Goal: Check status

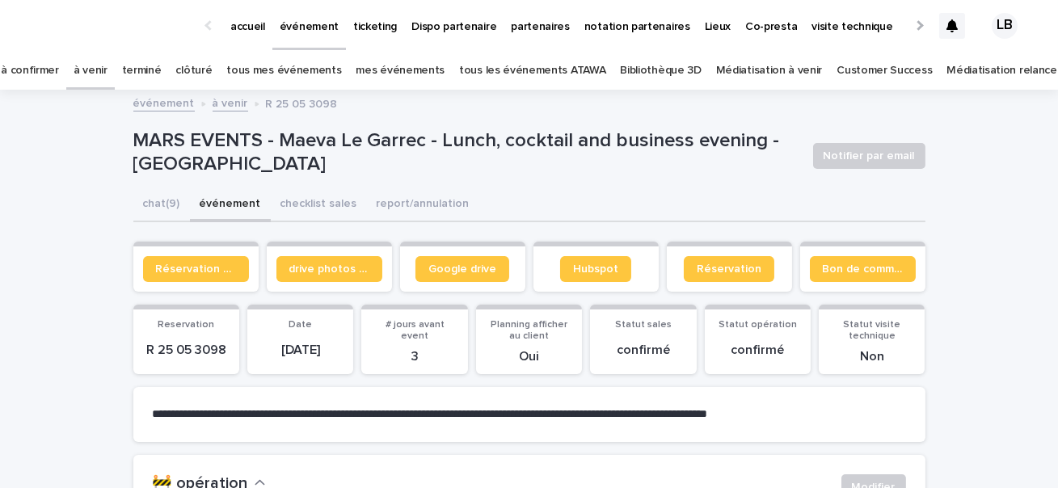
click at [59, 71] on link "à confirmer" at bounding box center [30, 71] width 58 height 38
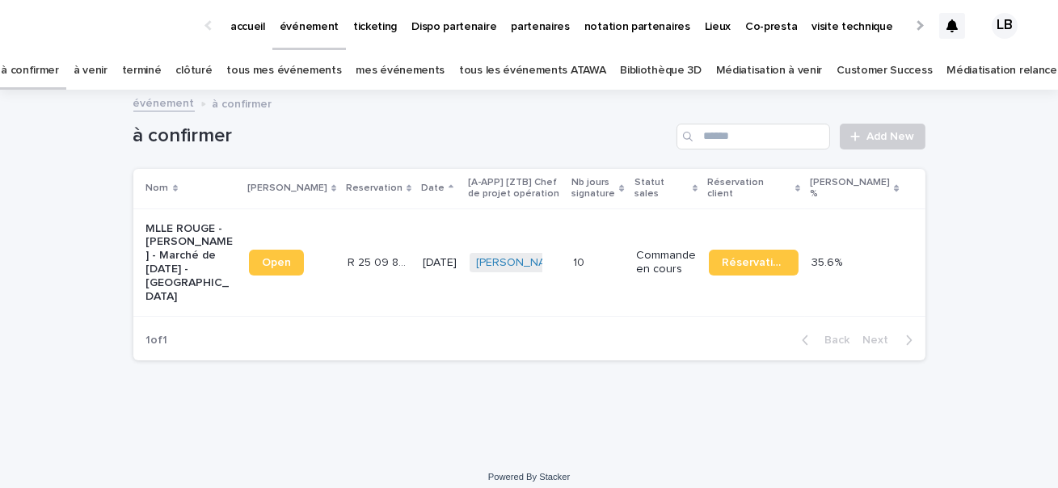
click at [170, 235] on p "MLLE ROUGE - [PERSON_NAME] - Marché de [DATE] - [GEOGRAPHIC_DATA]" at bounding box center [191, 263] width 90 height 82
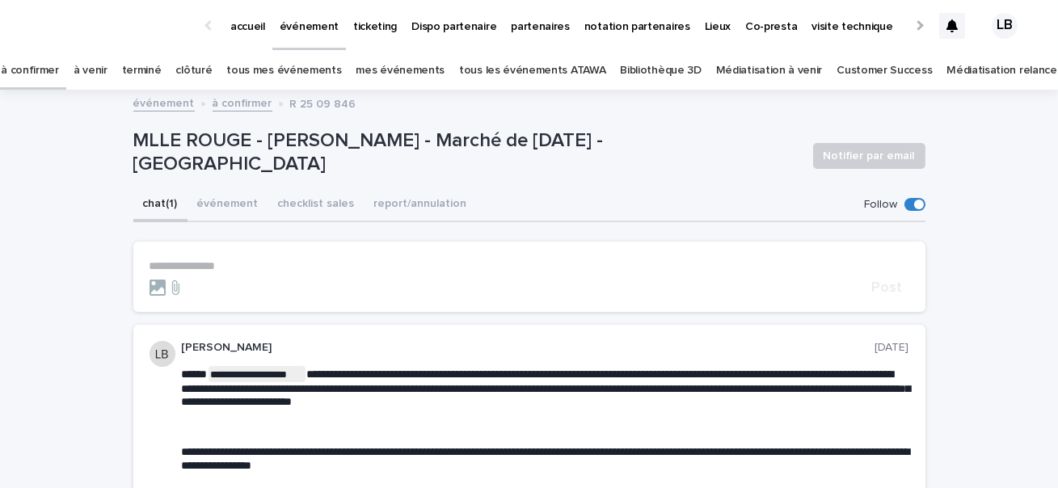
click at [59, 70] on link "à confirmer" at bounding box center [30, 71] width 58 height 38
